Goal: Participate in discussion: Engage in conversation with other users on a specific topic

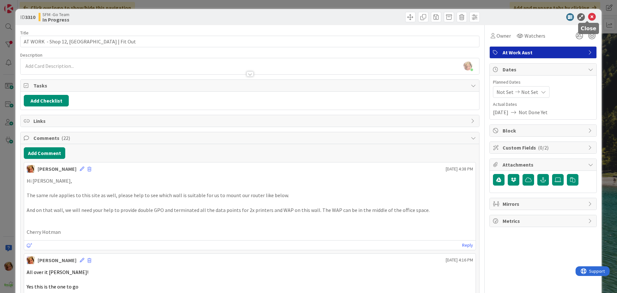
drag, startPoint x: 586, startPoint y: 17, endPoint x: 578, endPoint y: 19, distance: 9.0
click at [588, 17] on icon at bounding box center [592, 17] width 8 height 8
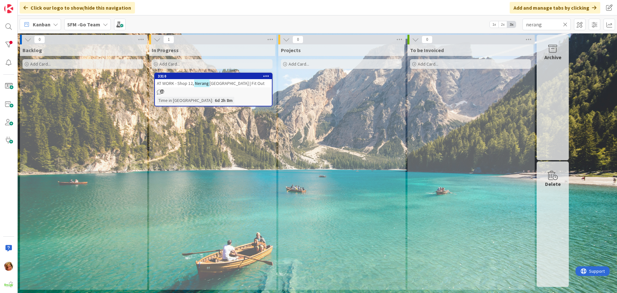
click at [228, 81] on span "[GEOGRAPHIC_DATA] | Fit Out" at bounding box center [237, 83] width 55 height 6
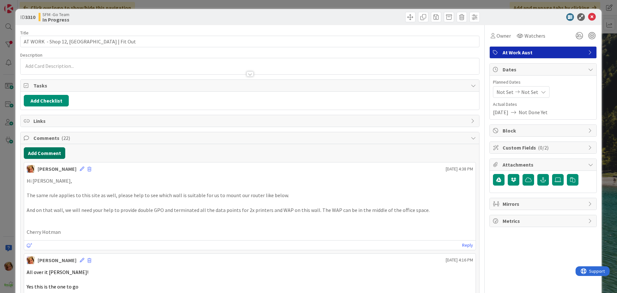
click at [50, 153] on button "Add Comment" at bounding box center [44, 153] width 41 height 12
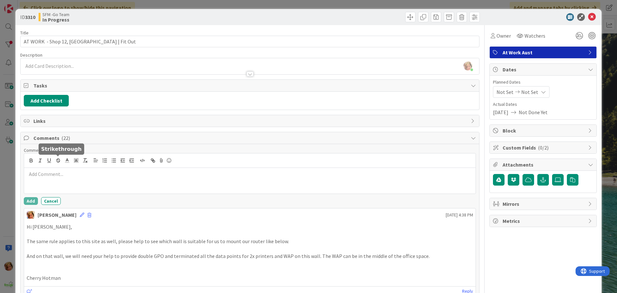
click at [74, 168] on div at bounding box center [250, 181] width 452 height 26
click at [77, 178] on div at bounding box center [250, 181] width 452 height 26
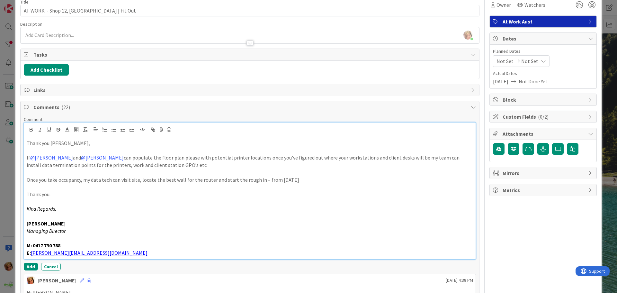
scroll to position [64, 0]
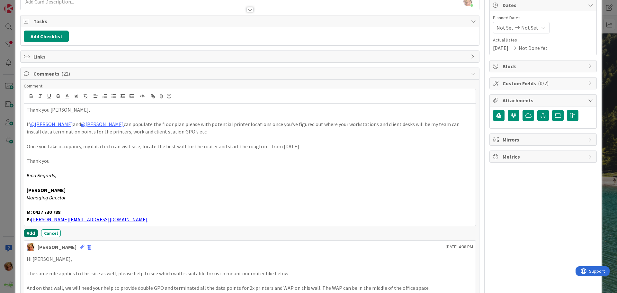
click at [31, 232] on button "Add" at bounding box center [31, 233] width 14 height 8
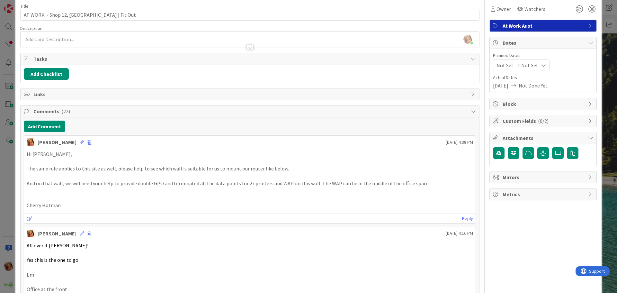
scroll to position [0, 0]
